Goal: Task Accomplishment & Management: Contribute content

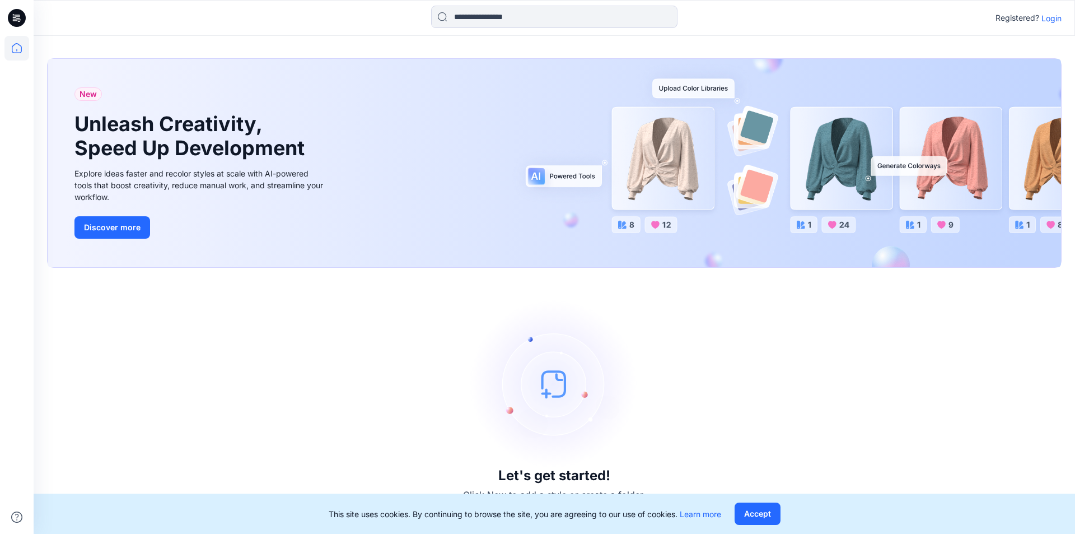
click at [13, 20] on icon at bounding box center [17, 18] width 18 height 18
click at [1048, 21] on p "Login" at bounding box center [1051, 18] width 20 height 12
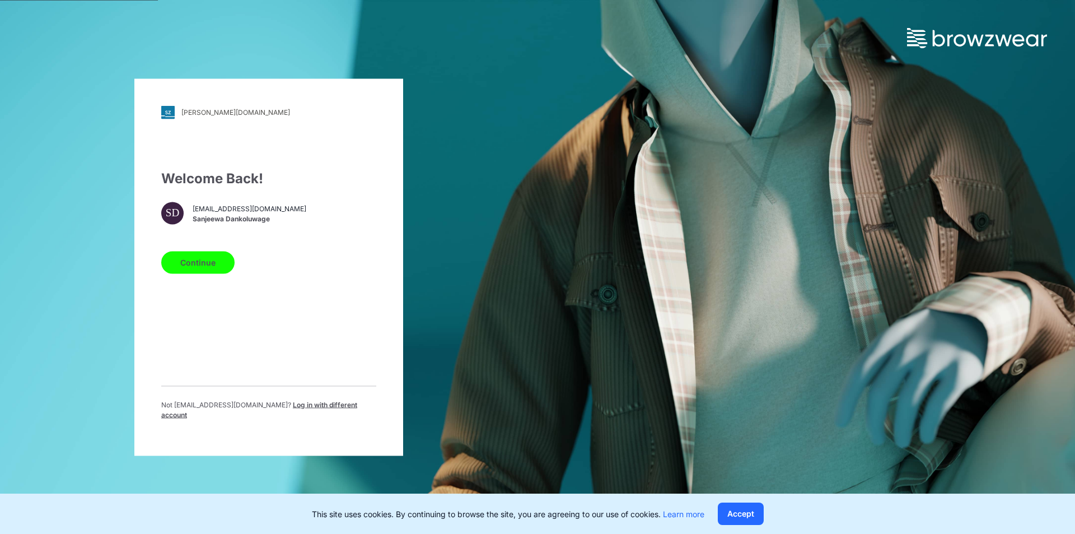
click at [204, 269] on button "Continue" at bounding box center [197, 262] width 73 height 22
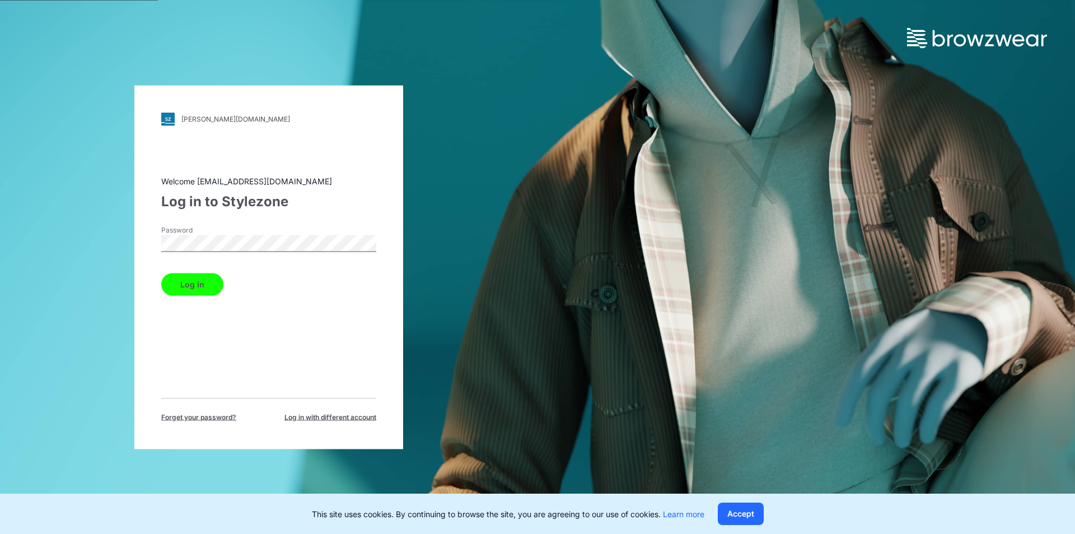
click at [191, 288] on button "Log in" at bounding box center [192, 284] width 62 height 22
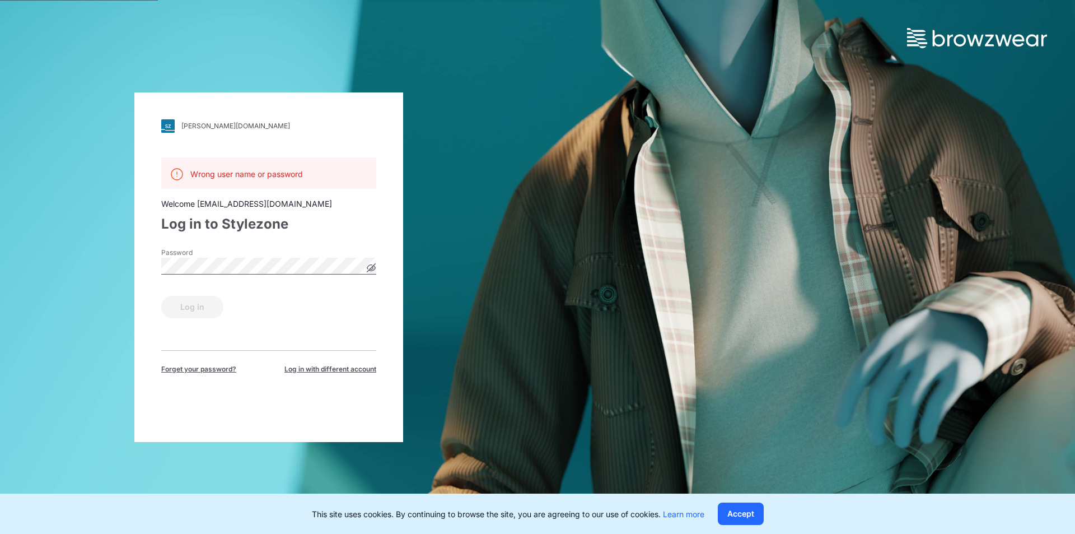
click at [370, 268] on icon at bounding box center [371, 267] width 9 height 9
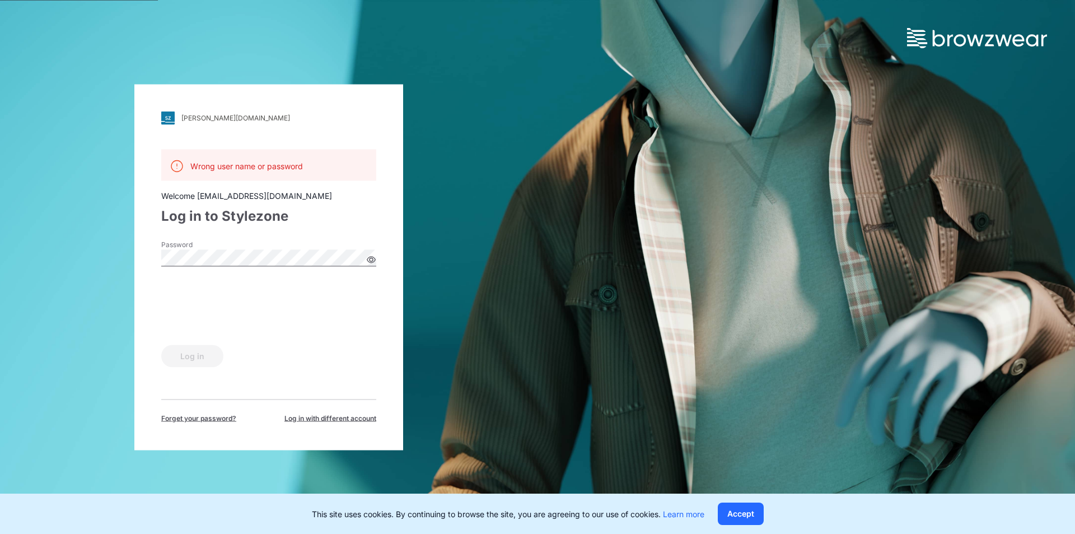
click at [143, 255] on div "komar.stylezone.com Loading... Wrong user name or password Welcome sanjeewad@st…" at bounding box center [268, 267] width 269 height 366
click at [195, 357] on button "Log in" at bounding box center [192, 355] width 62 height 22
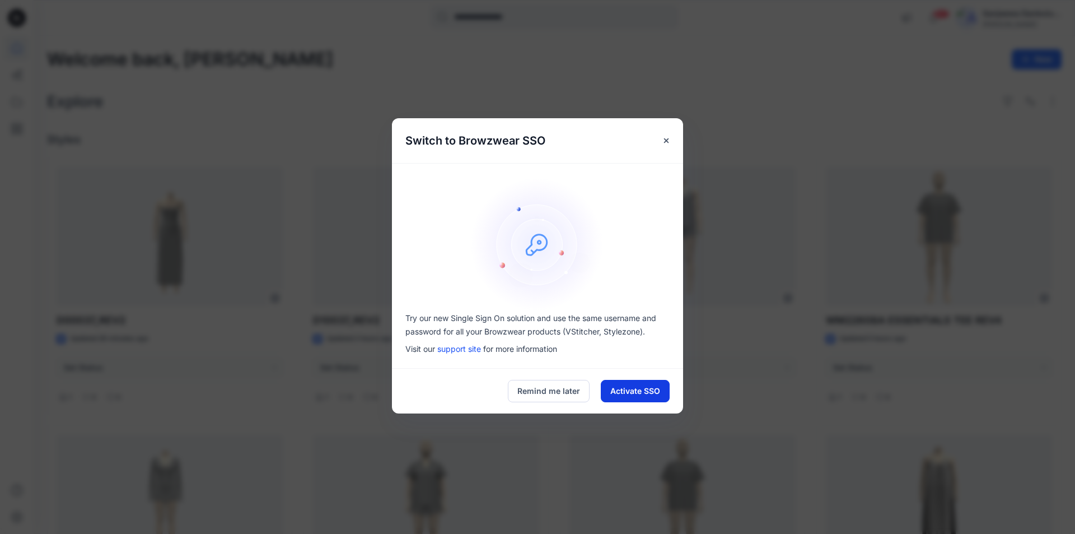
click at [628, 391] on button "Activate SSO" at bounding box center [635, 391] width 69 height 22
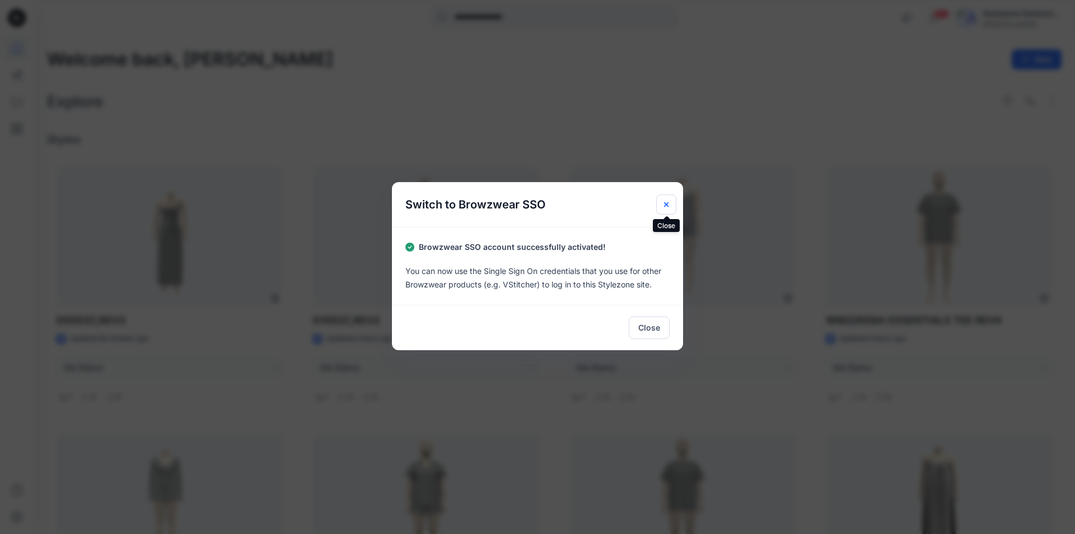
click at [663, 198] on button "Close" at bounding box center [666, 204] width 20 height 20
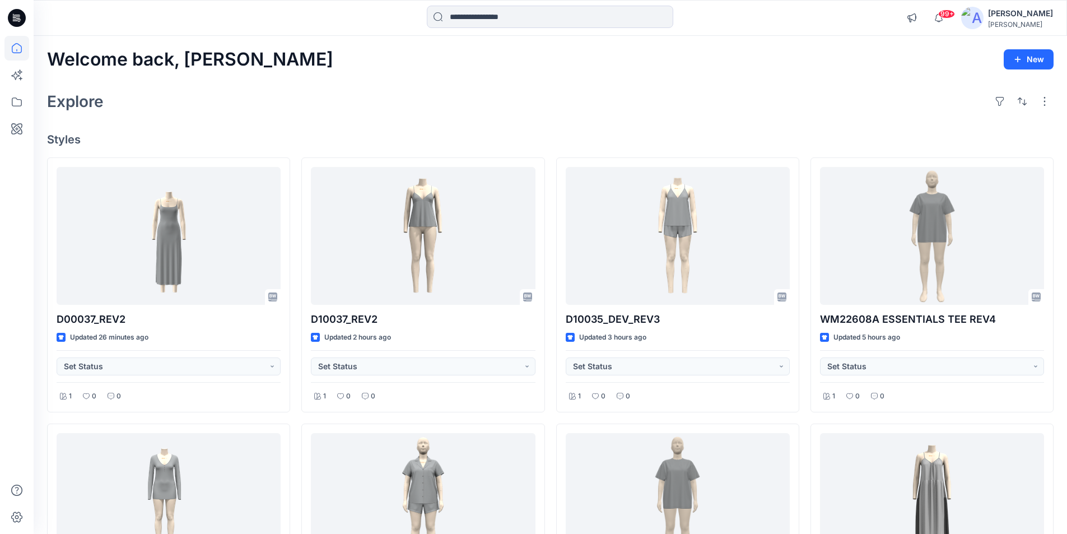
click at [21, 24] on icon at bounding box center [17, 18] width 18 height 18
click at [991, 16] on div "[PERSON_NAME]" at bounding box center [1020, 13] width 65 height 13
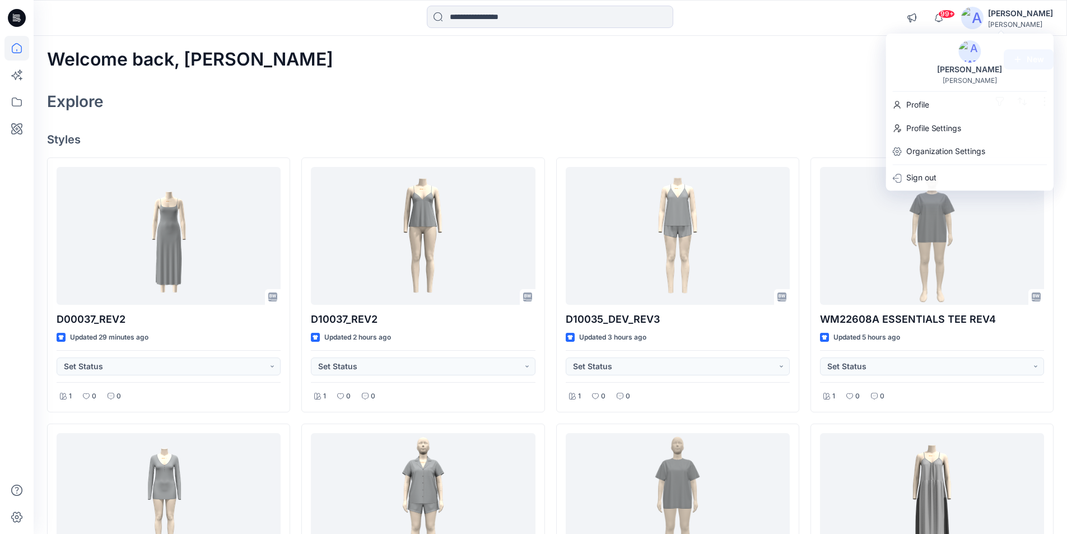
click at [15, 16] on icon at bounding box center [17, 18] width 18 height 36
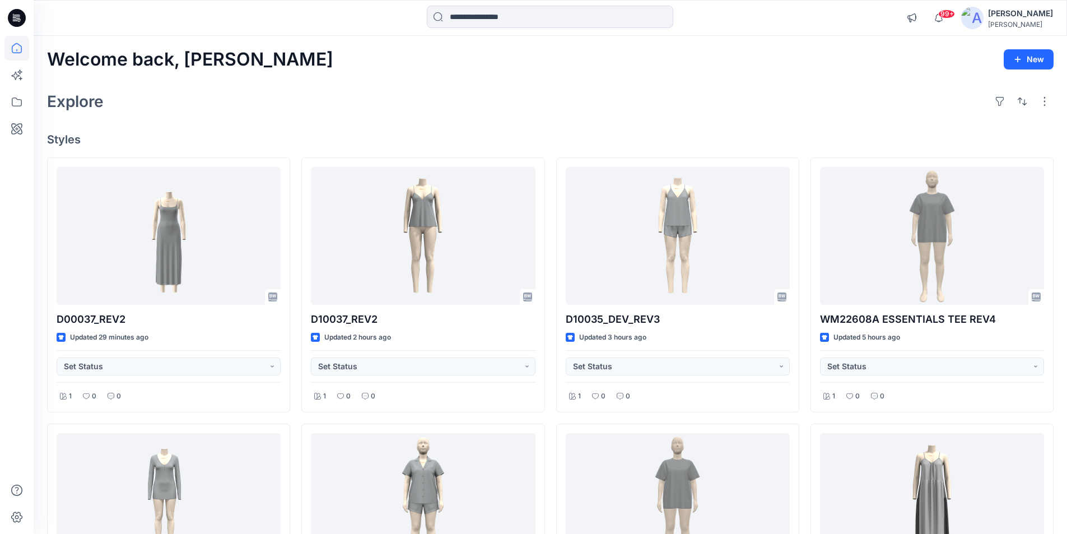
click at [16, 17] on icon at bounding box center [17, 16] width 5 height 1
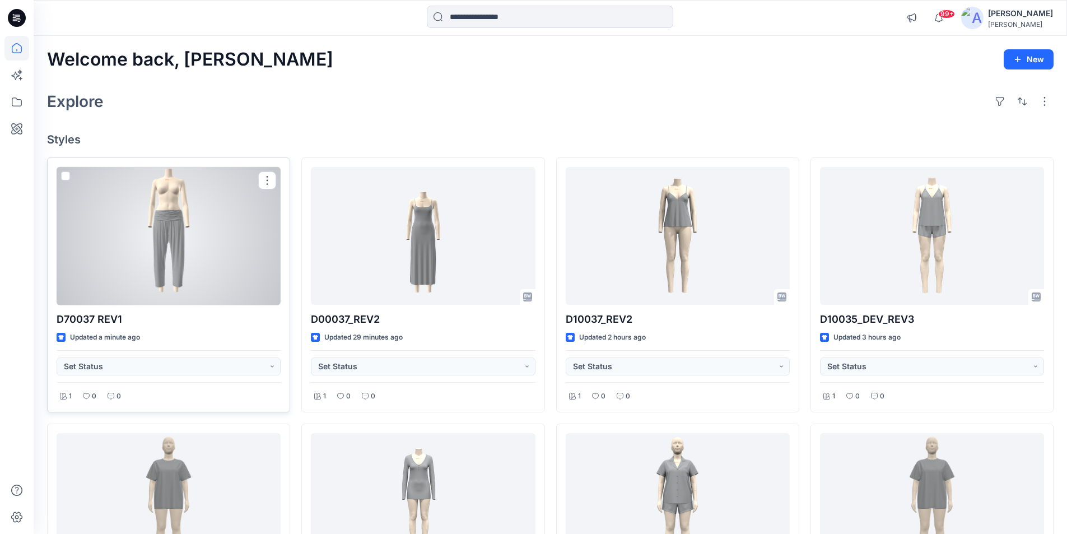
click at [176, 241] on div at bounding box center [169, 236] width 224 height 138
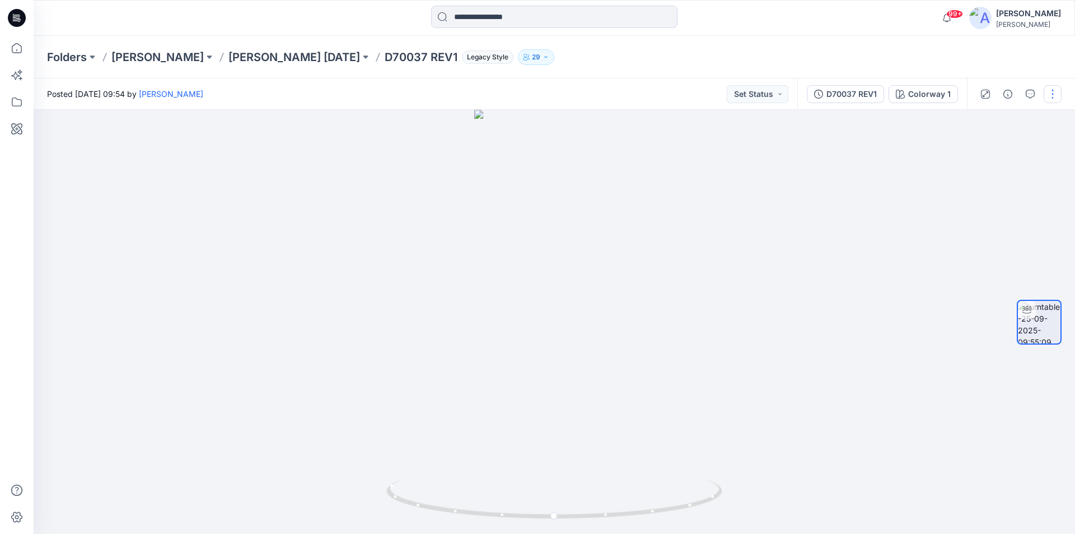
click at [1056, 95] on button "button" at bounding box center [1053, 94] width 18 height 18
click at [984, 119] on p "Edit" at bounding box center [981, 120] width 14 height 12
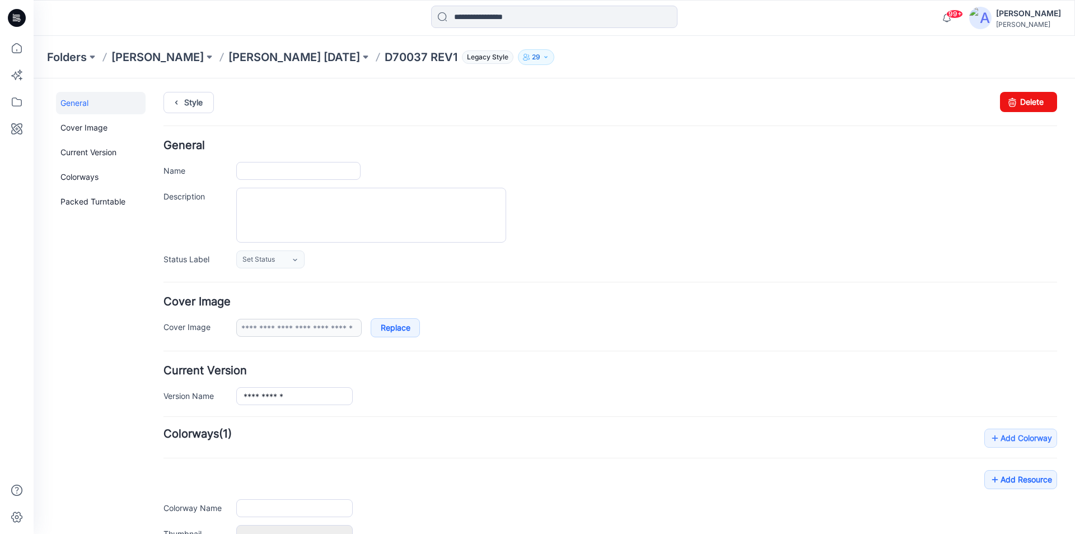
type input "**********"
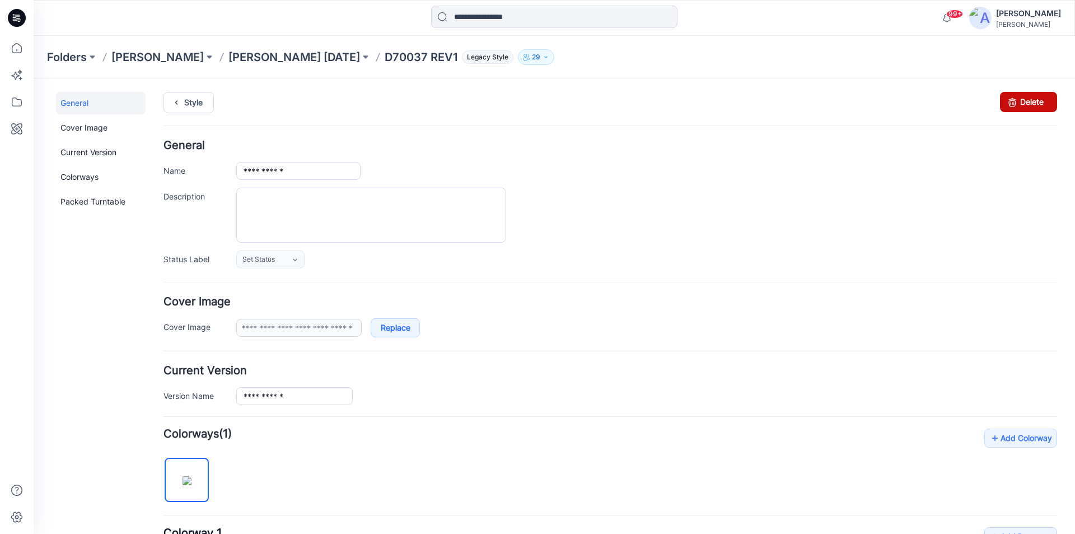
drag, startPoint x: 1020, startPoint y: 93, endPoint x: 628, endPoint y: 135, distance: 394.1
click at [1020, 93] on link "Delete" at bounding box center [1028, 102] width 57 height 20
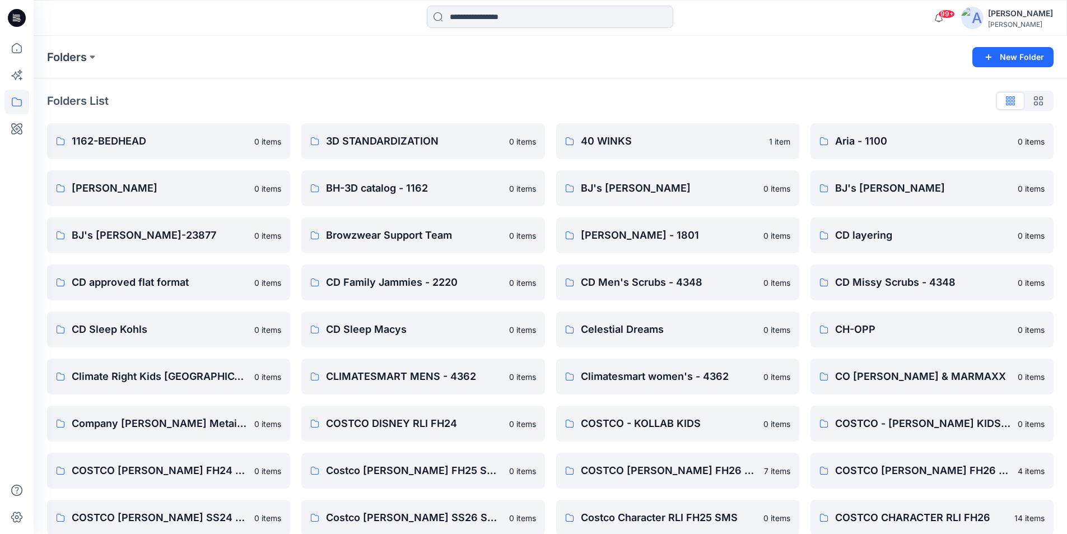
click at [18, 9] on icon at bounding box center [17, 18] width 18 height 36
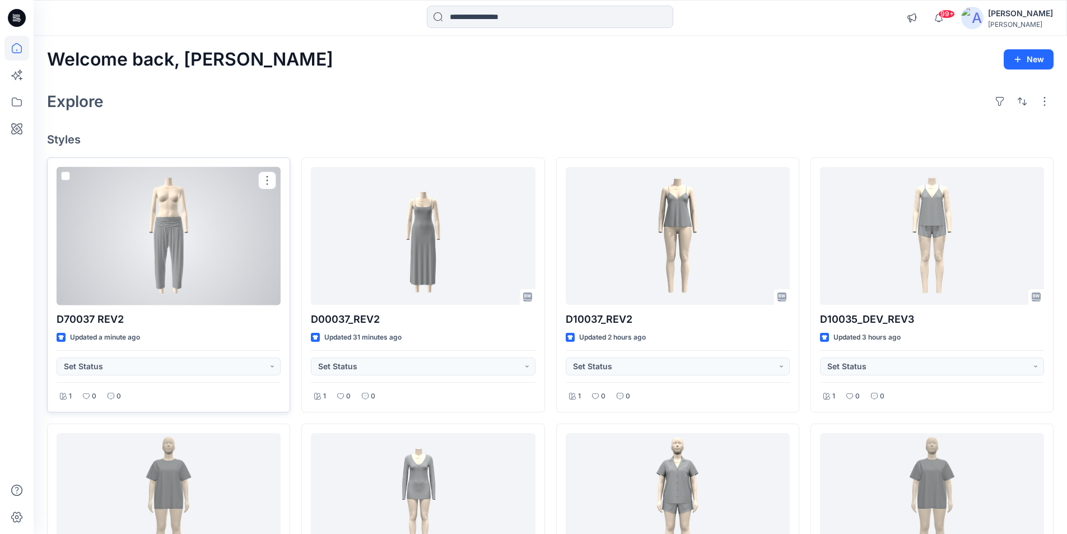
click at [188, 272] on div at bounding box center [169, 236] width 224 height 138
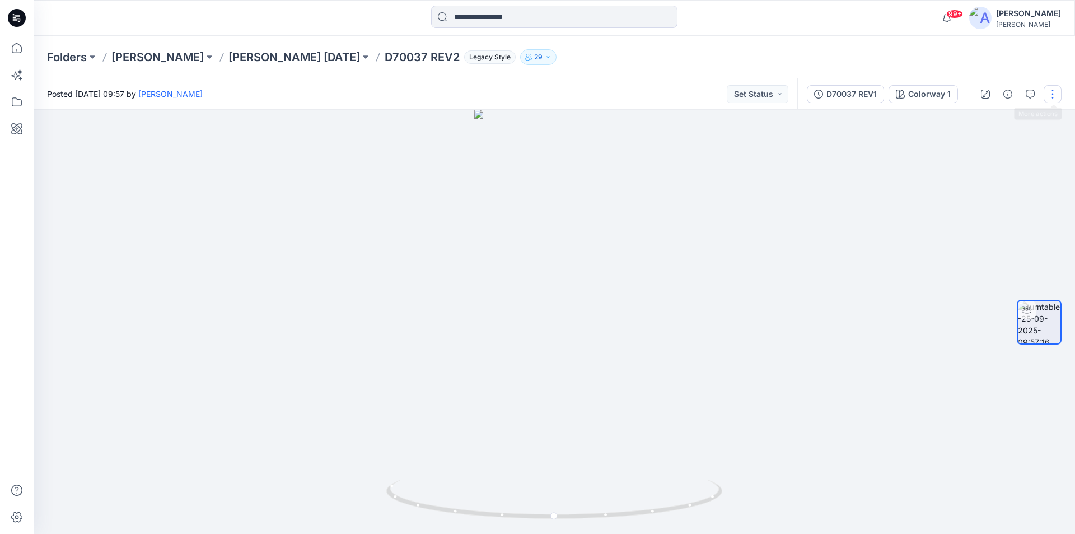
click at [1057, 97] on button "button" at bounding box center [1053, 94] width 18 height 18
click at [985, 123] on p "Edit" at bounding box center [981, 120] width 14 height 12
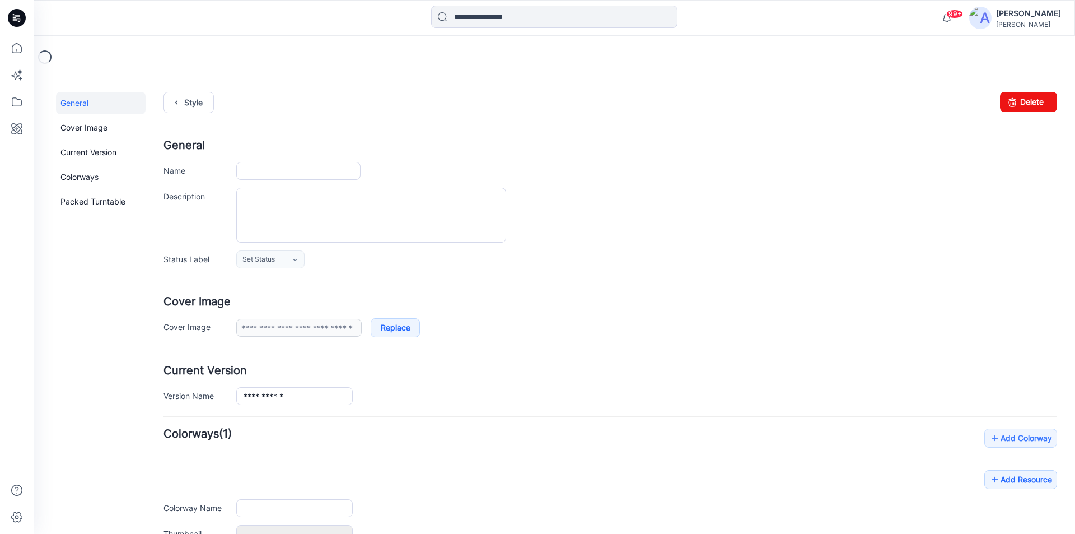
type input "**********"
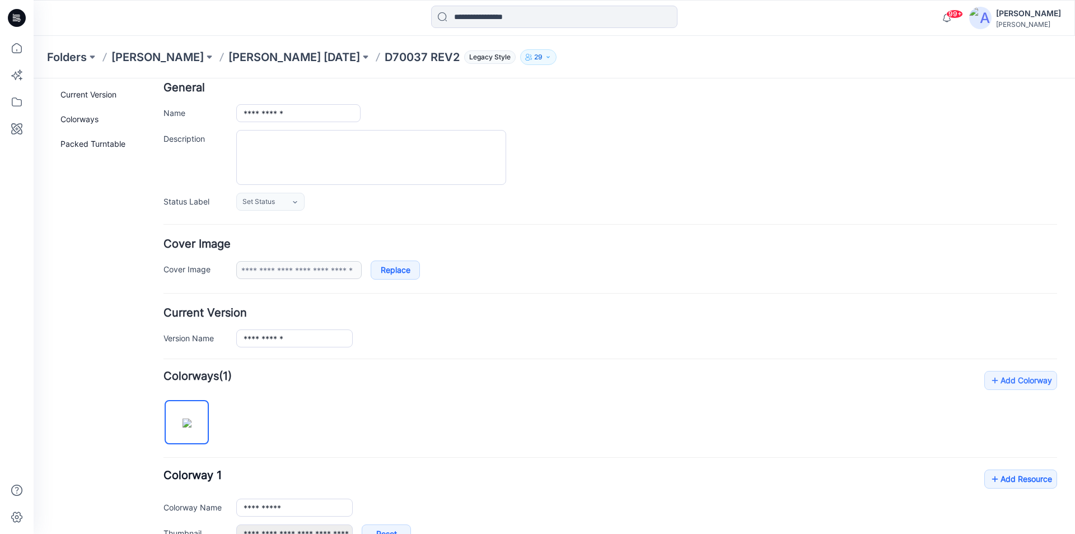
scroll to position [112, 0]
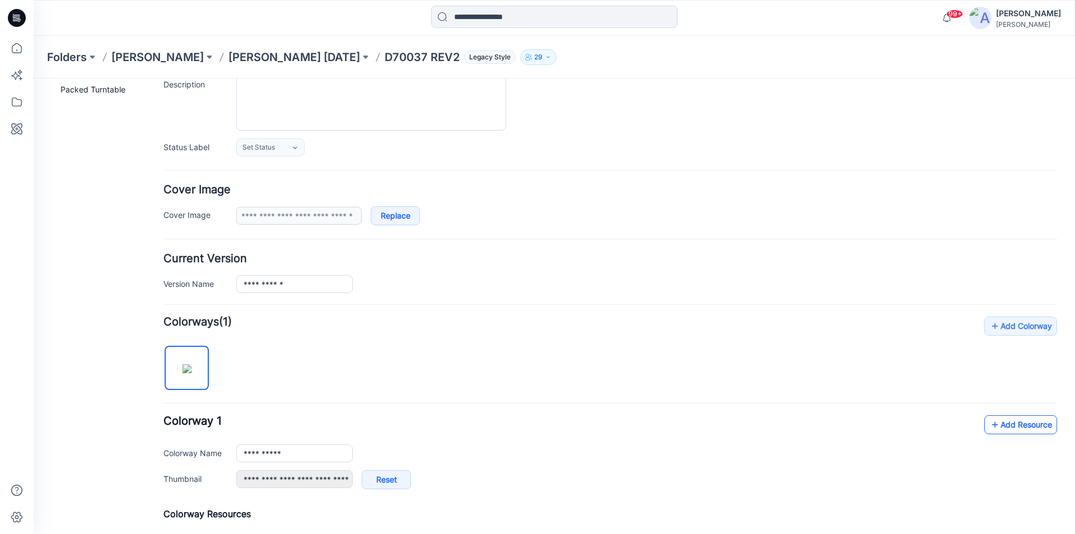
click at [1020, 425] on link "Add Resource" at bounding box center [1020, 424] width 73 height 19
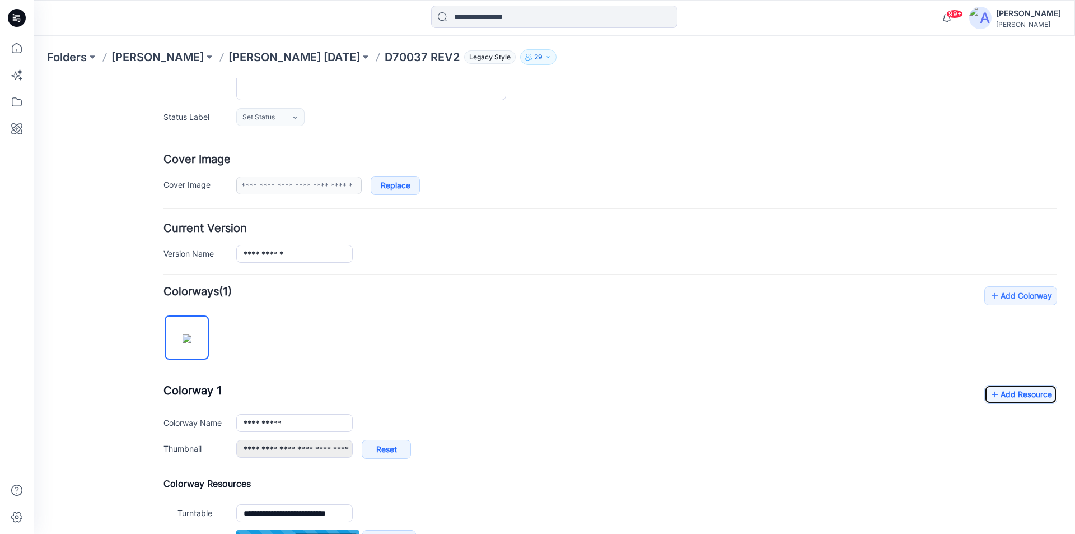
scroll to position [120, 0]
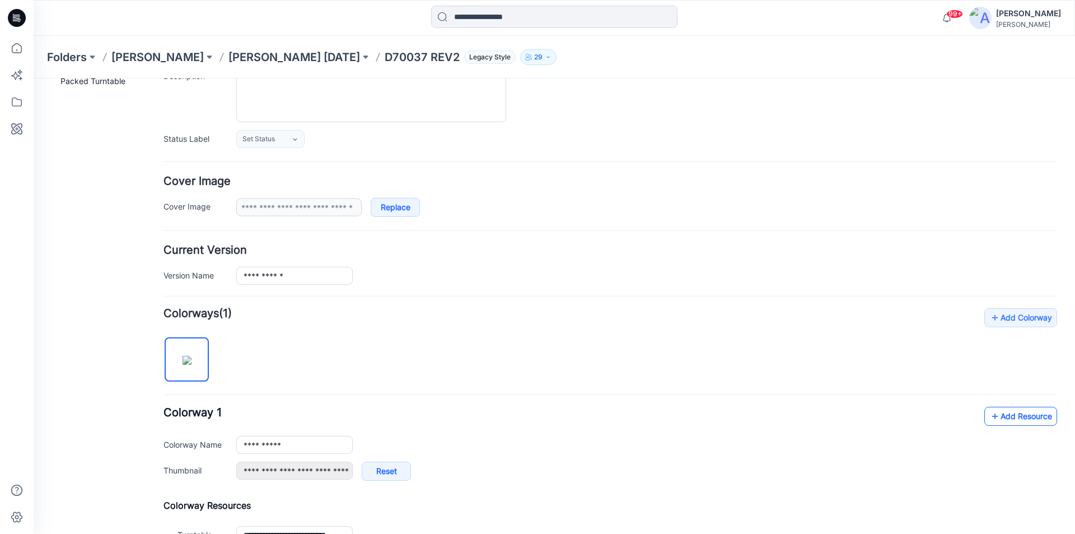
click at [1013, 415] on link "Add Resource" at bounding box center [1020, 415] width 73 height 19
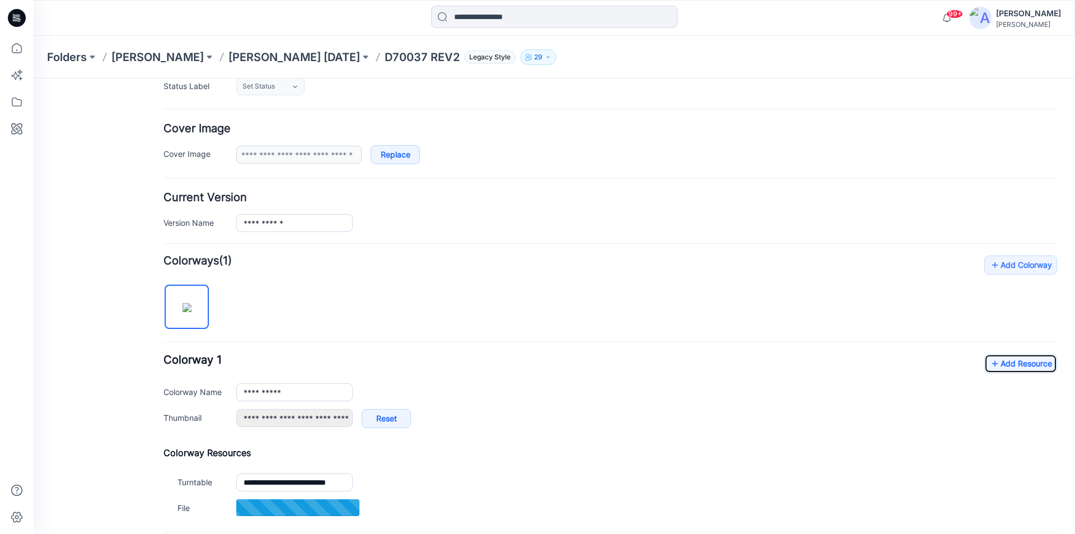
scroll to position [288, 0]
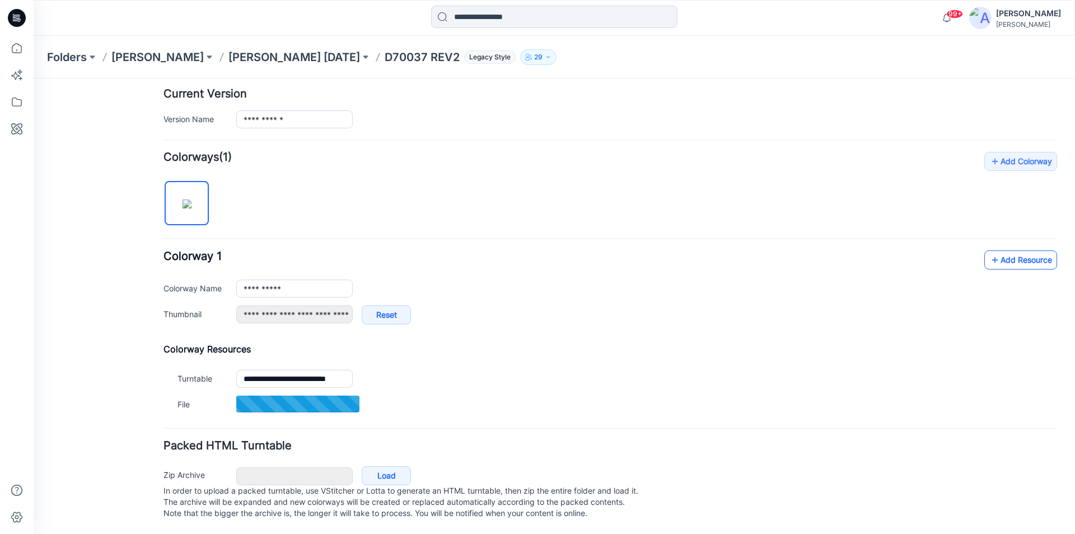
click at [1035, 254] on link "Add Resource" at bounding box center [1020, 259] width 73 height 19
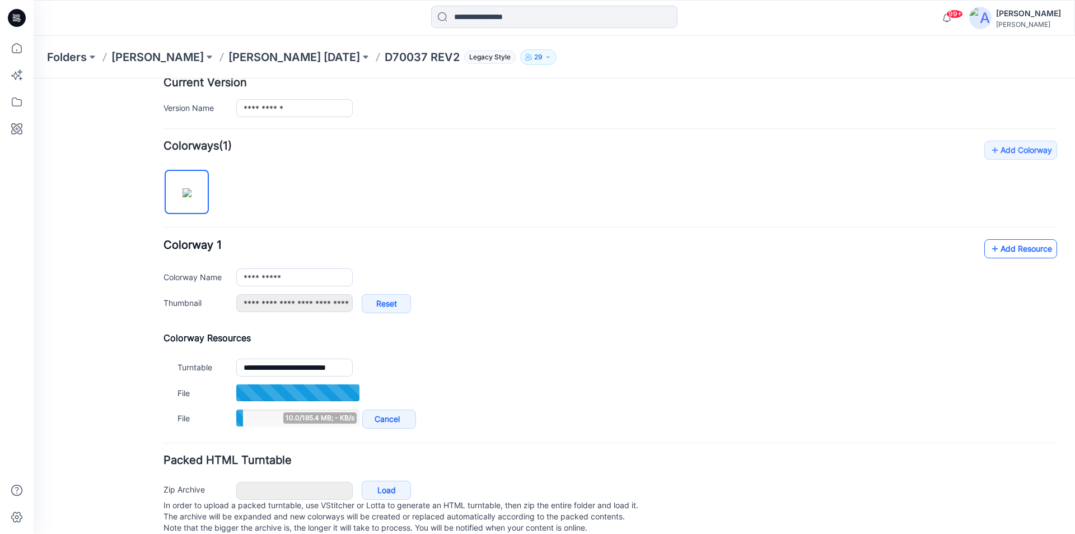
click at [1026, 251] on link "Add Resource" at bounding box center [1020, 248] width 73 height 19
click at [1014, 253] on link "Add Resource" at bounding box center [1020, 248] width 73 height 19
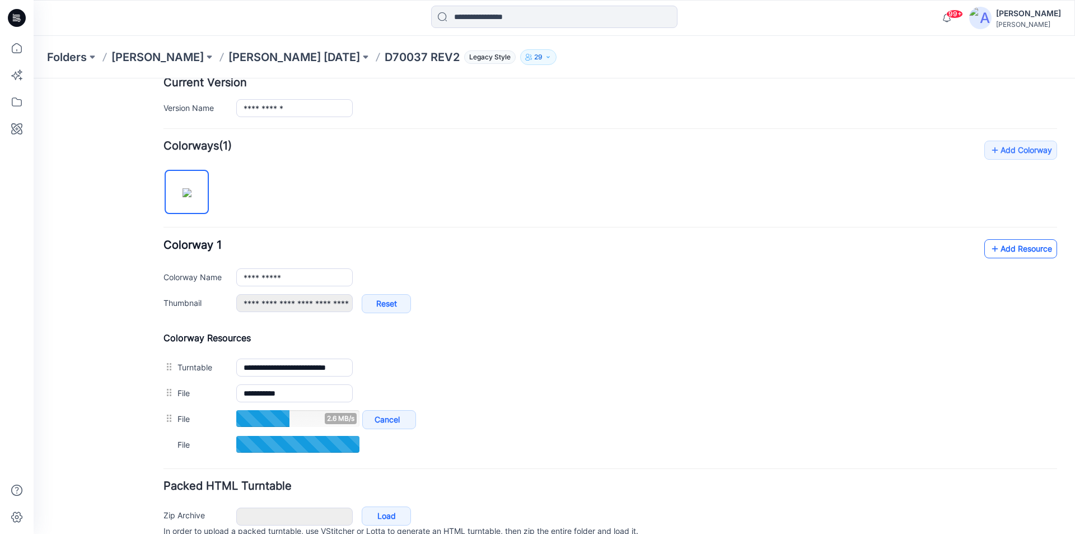
click at [1009, 254] on link "Add Resource" at bounding box center [1020, 248] width 73 height 19
